Goal: Task Accomplishment & Management: Use online tool/utility

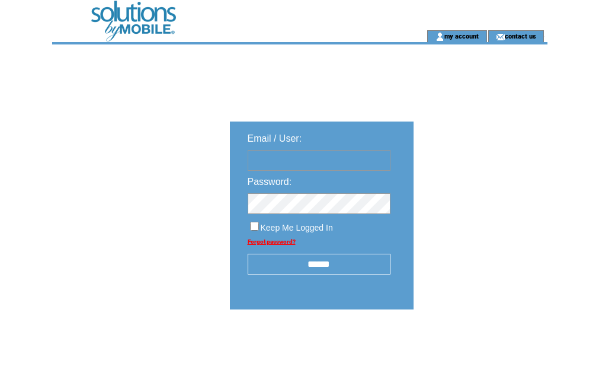
type input "**********"
click at [332, 269] on input "******" at bounding box center [319, 264] width 143 height 21
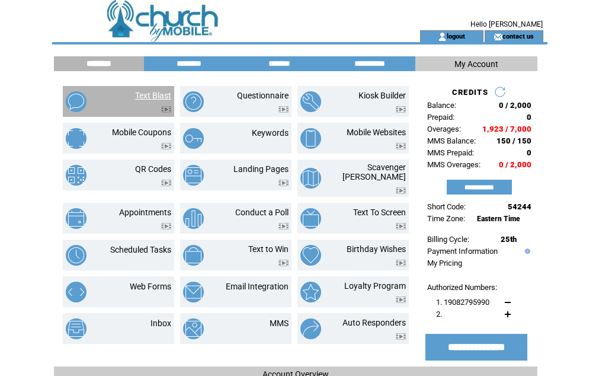
click at [142, 91] on link "Text Blast" at bounding box center [153, 95] width 36 height 9
